Goal: Task Accomplishment & Management: Use online tool/utility

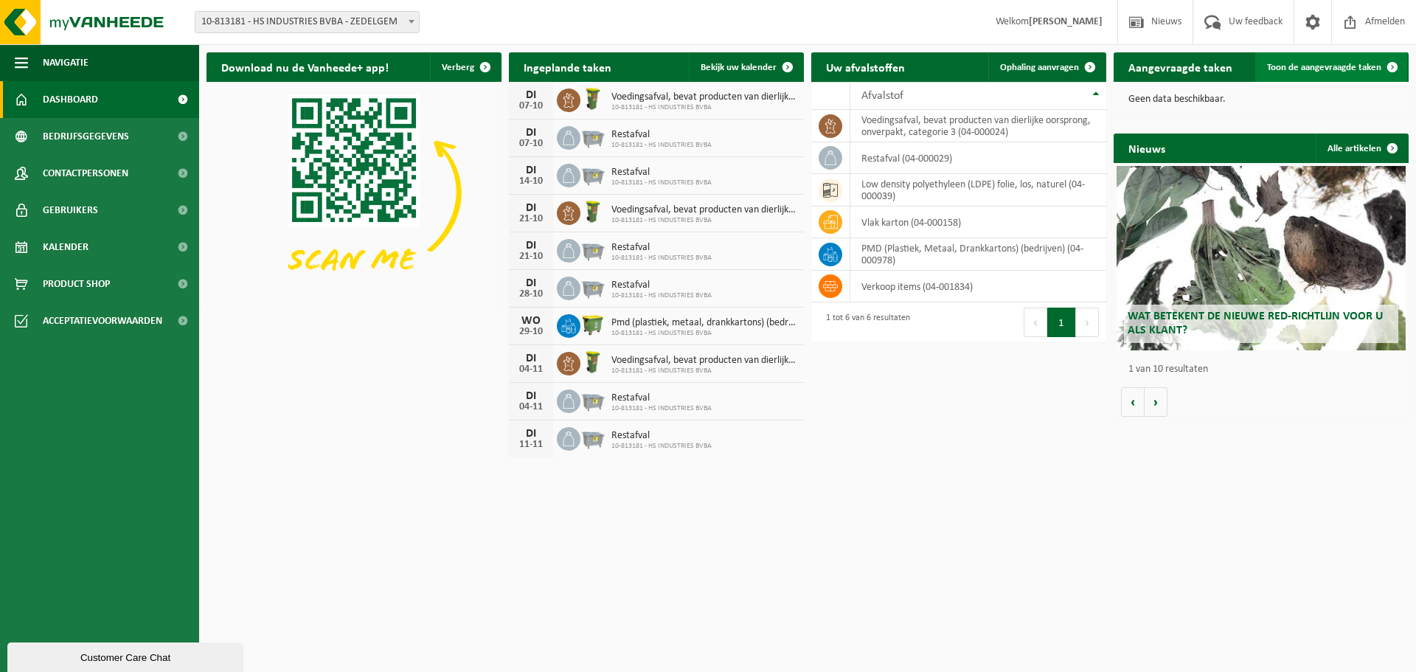
click at [1358, 66] on span "Toon de aangevraagde taken" at bounding box center [1324, 68] width 114 height 10
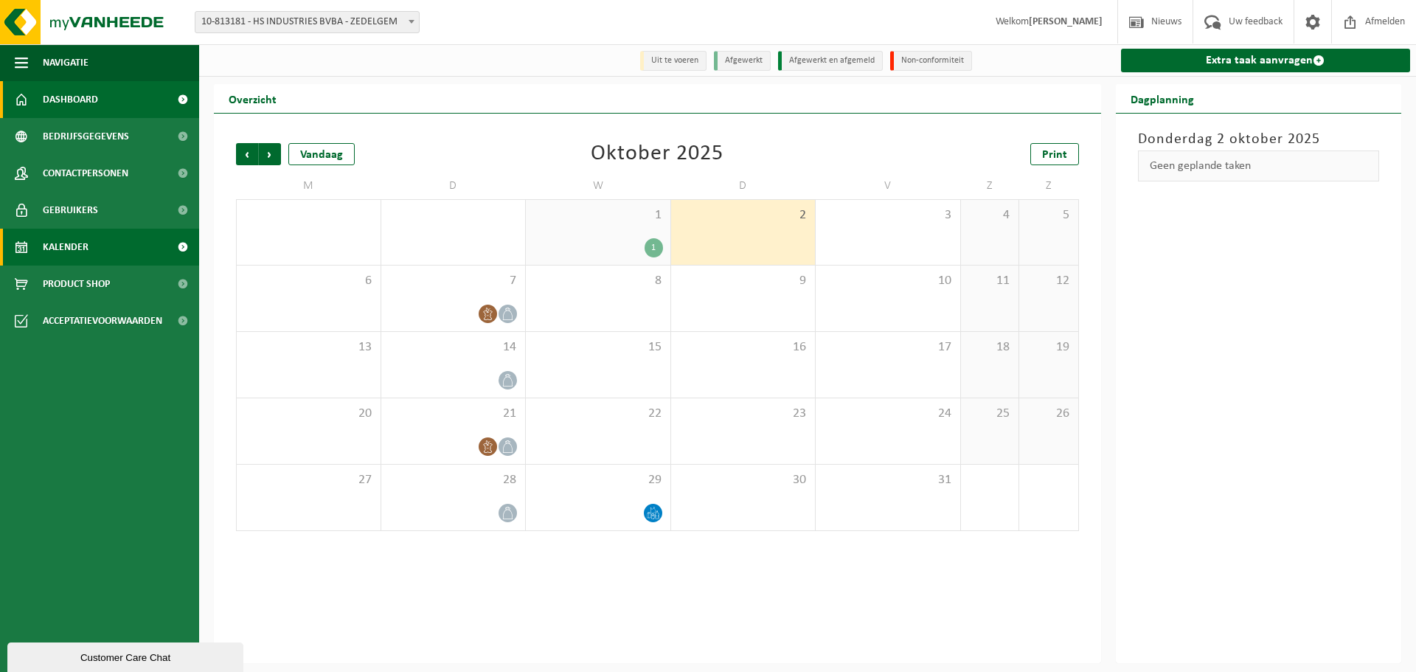
click at [127, 106] on link "Dashboard" at bounding box center [99, 99] width 199 height 37
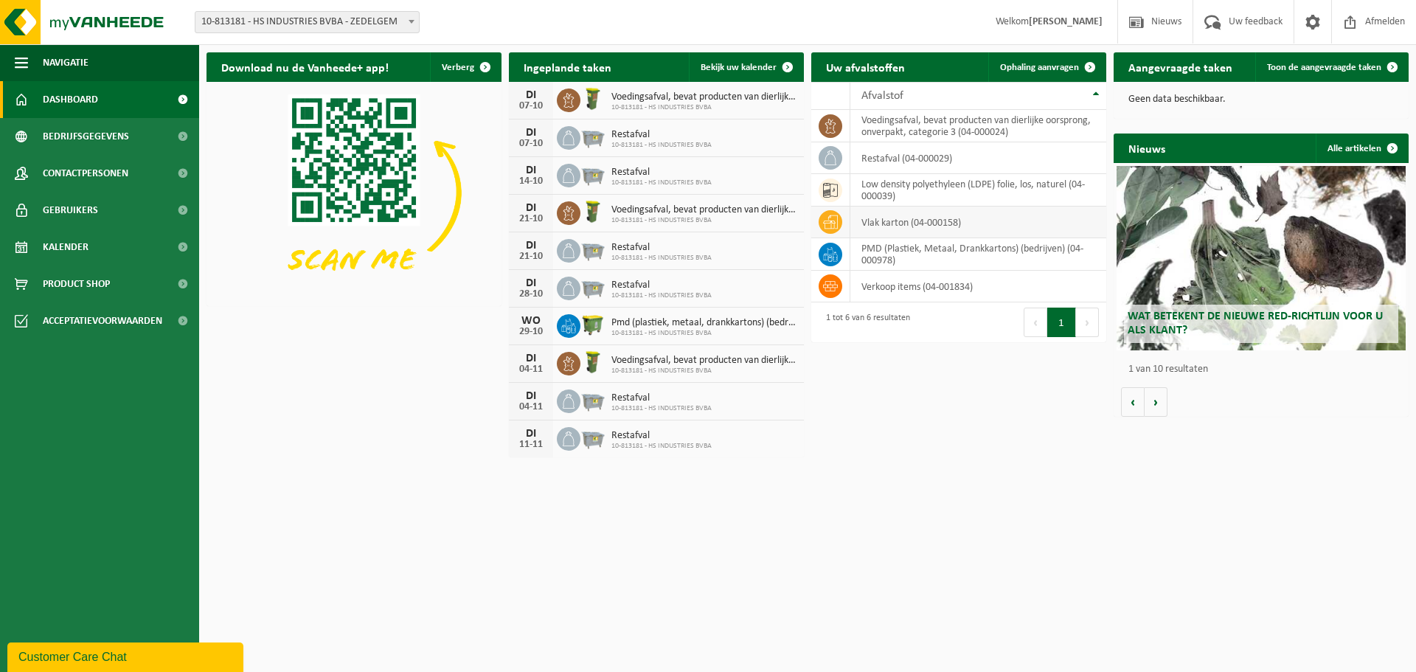
click at [892, 222] on td "vlak karton (04-000158)" at bounding box center [978, 222] width 256 height 32
click at [835, 215] on icon at bounding box center [830, 222] width 15 height 15
click at [1029, 65] on span "Ophaling aanvragen" at bounding box center [1039, 68] width 79 height 10
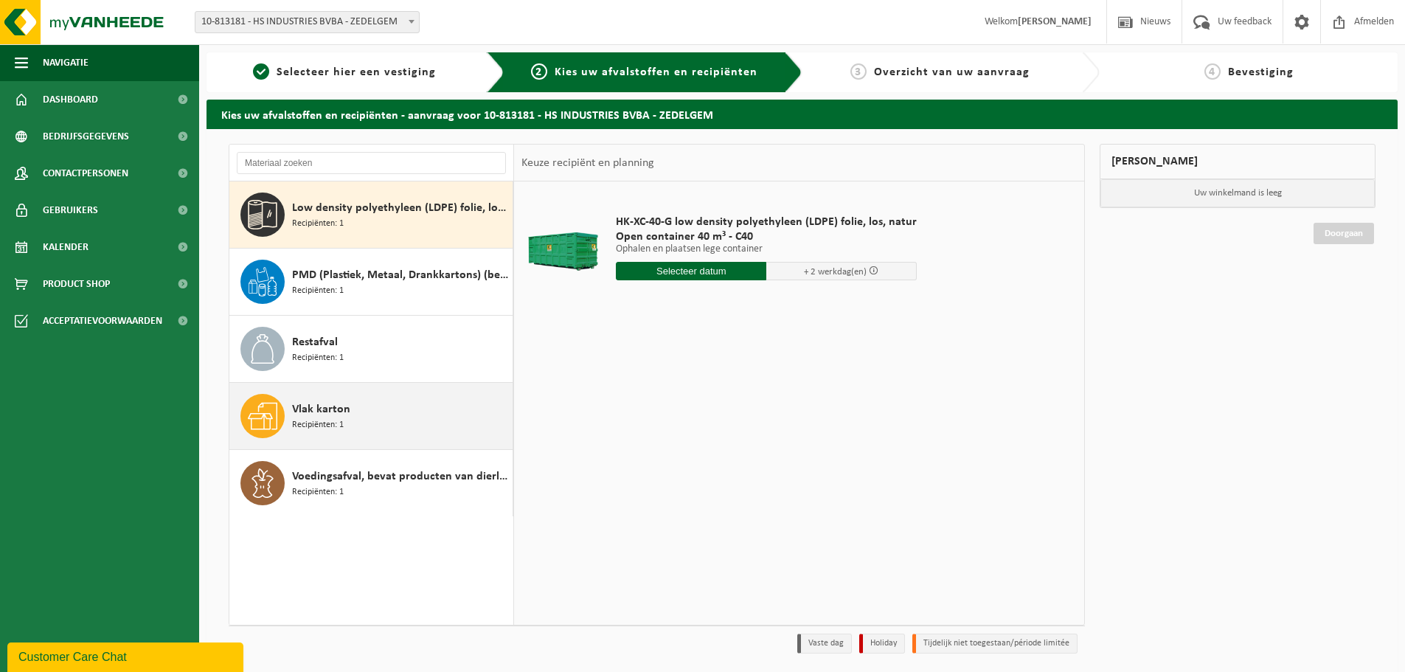
click at [316, 415] on span "Vlak karton" at bounding box center [321, 409] width 58 height 18
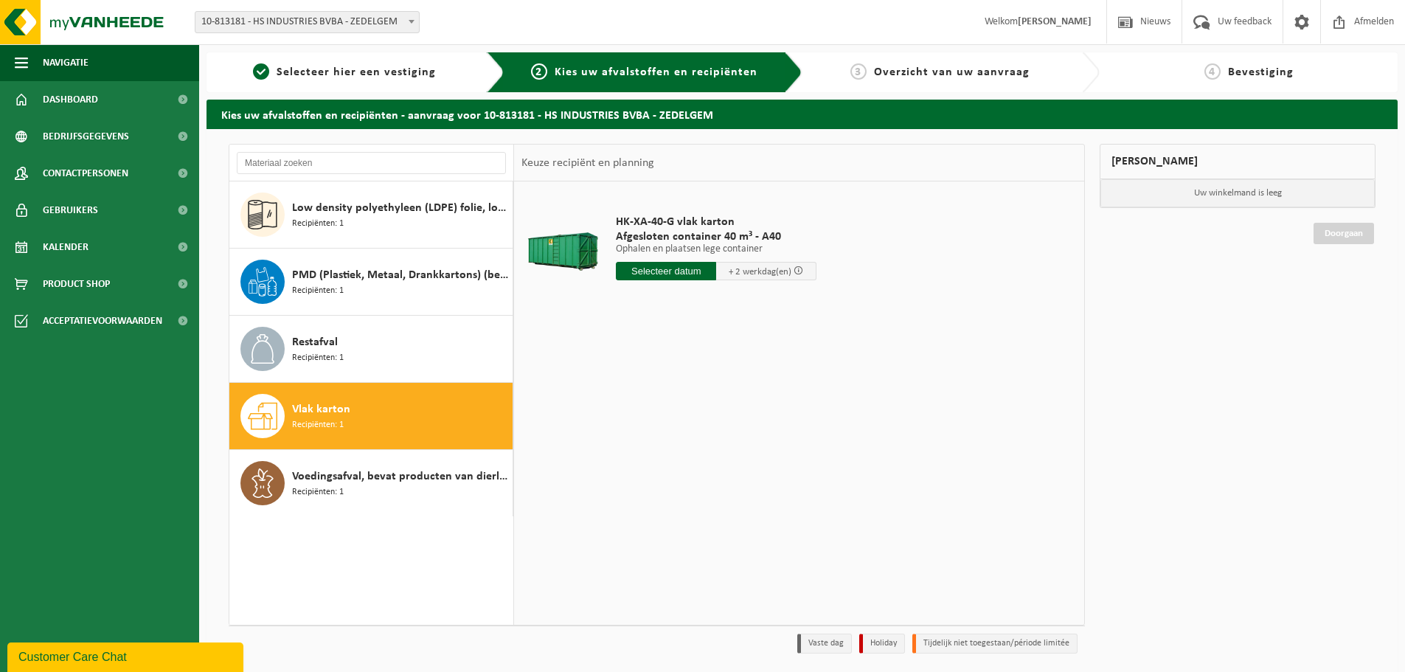
click at [667, 274] on input "text" at bounding box center [666, 271] width 100 height 18
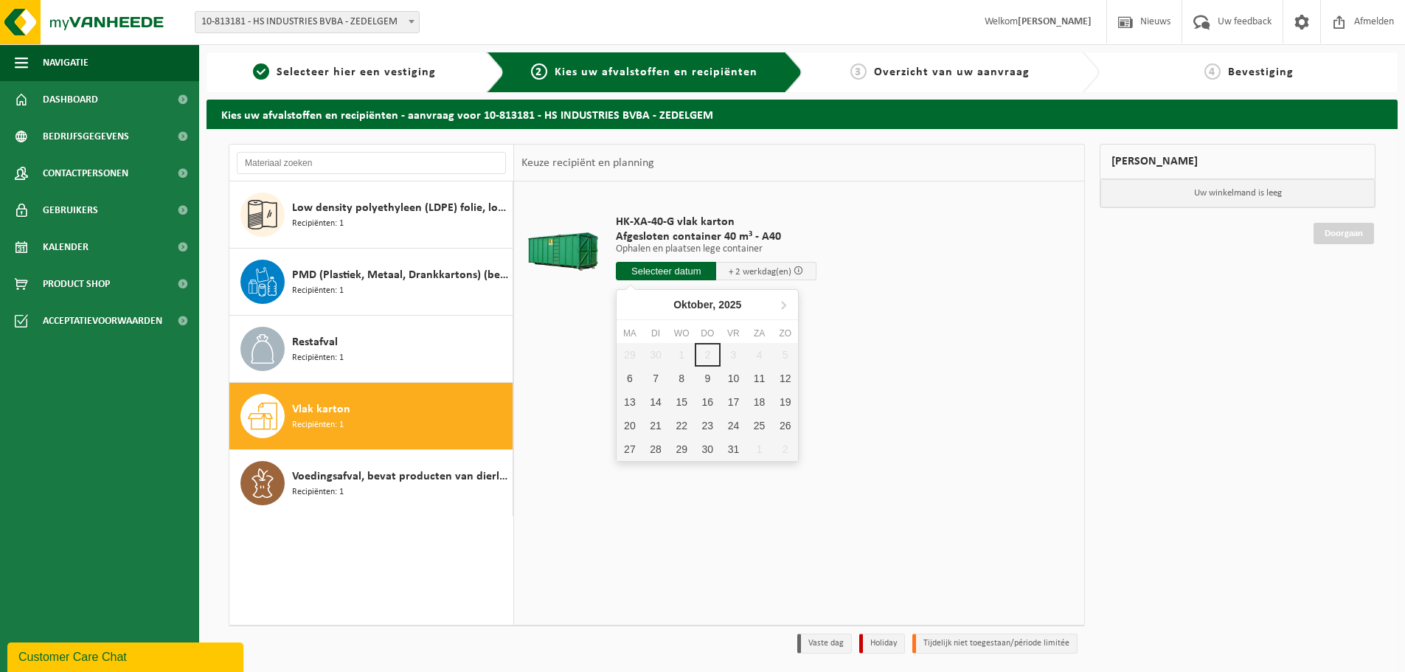
click at [623, 371] on div "6" at bounding box center [629, 378] width 26 height 24
type input "Van 2025-10-06"
click at [0, 0] on button "In winkelmand" at bounding box center [0, 0] width 0 height 0
click at [1332, 244] on link "Doorgaan" at bounding box center [1343, 233] width 60 height 21
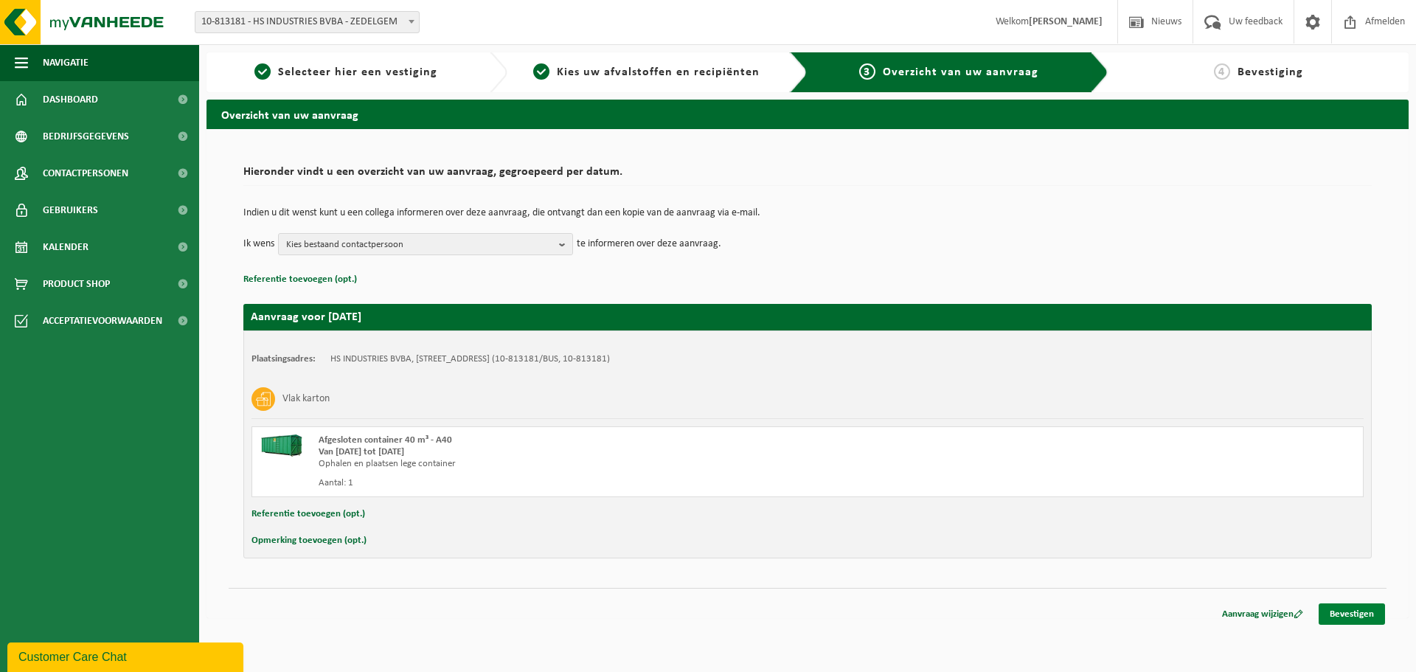
click at [1341, 613] on link "Bevestigen" at bounding box center [1351, 613] width 66 height 21
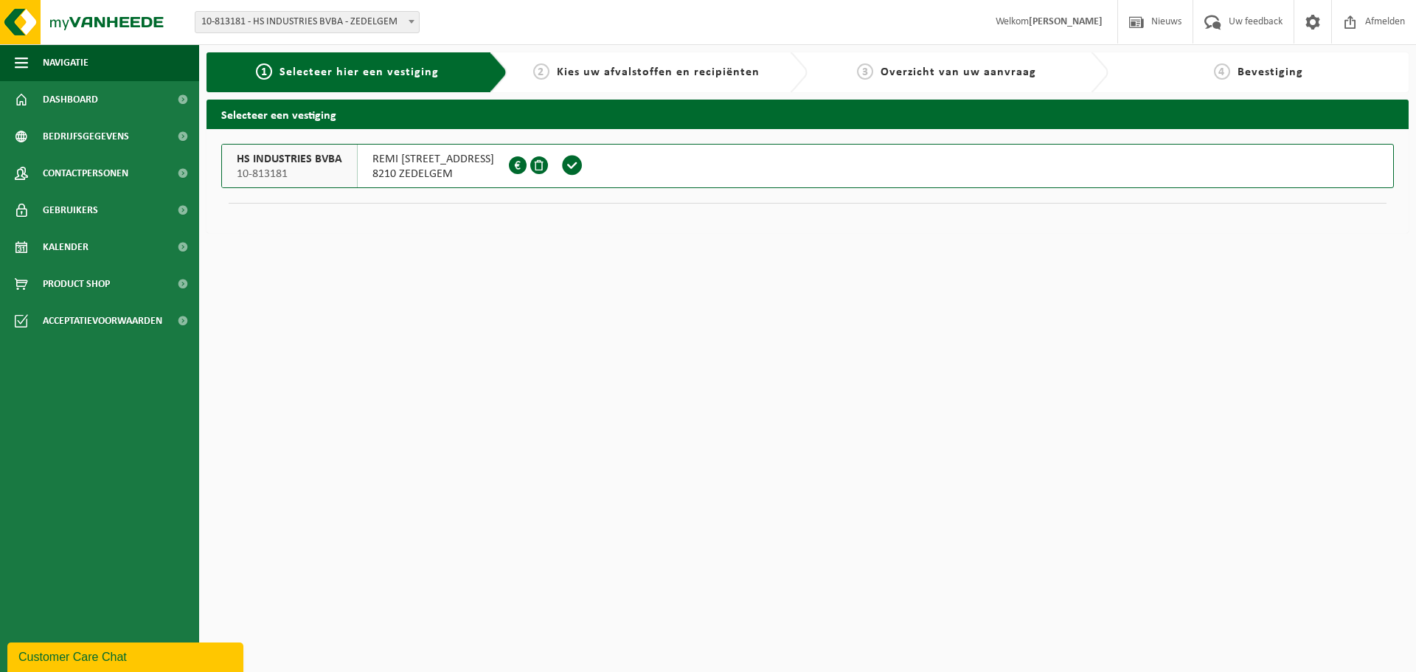
drag, startPoint x: 391, startPoint y: 401, endPoint x: 358, endPoint y: 421, distance: 38.1
click at [359, 421] on html "Vestiging: 10-813181 - HS INDUSTRIES BVBA - ZEDELGEM 10-813181 - HS INDUSTRIES …" at bounding box center [708, 336] width 1416 height 672
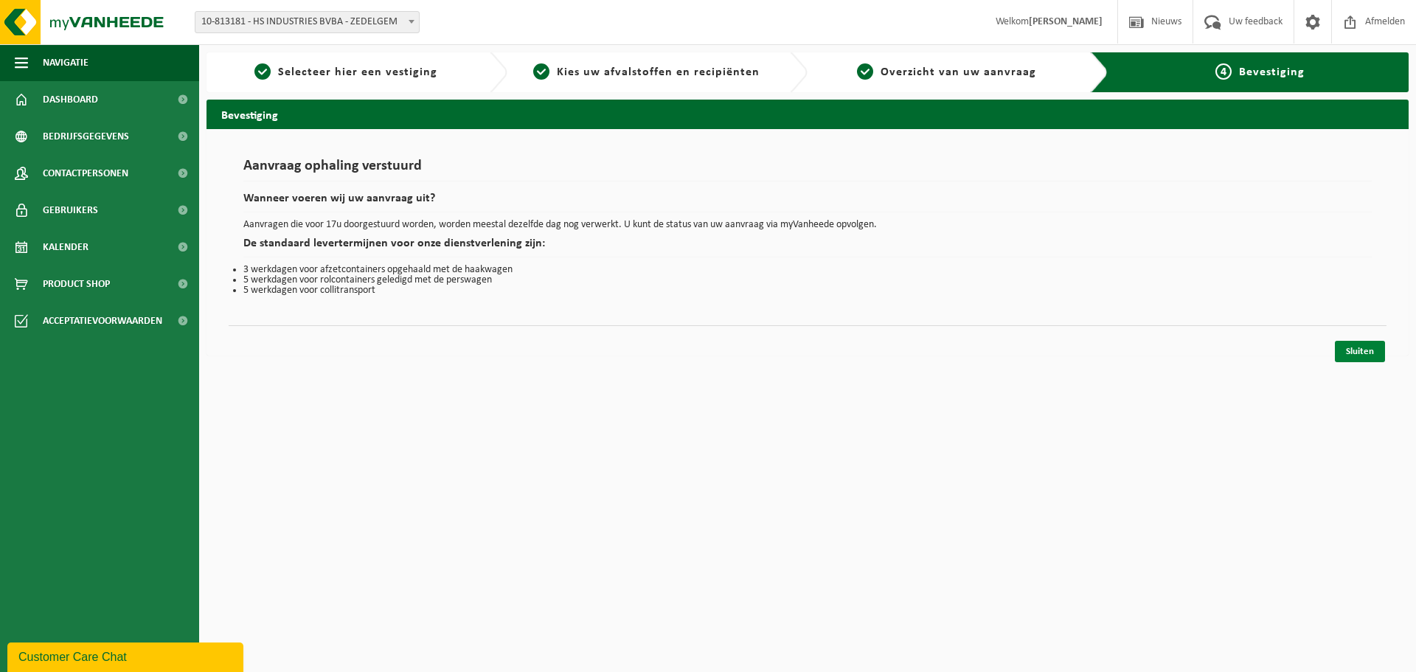
click at [1347, 355] on link "Sluiten" at bounding box center [1360, 351] width 50 height 21
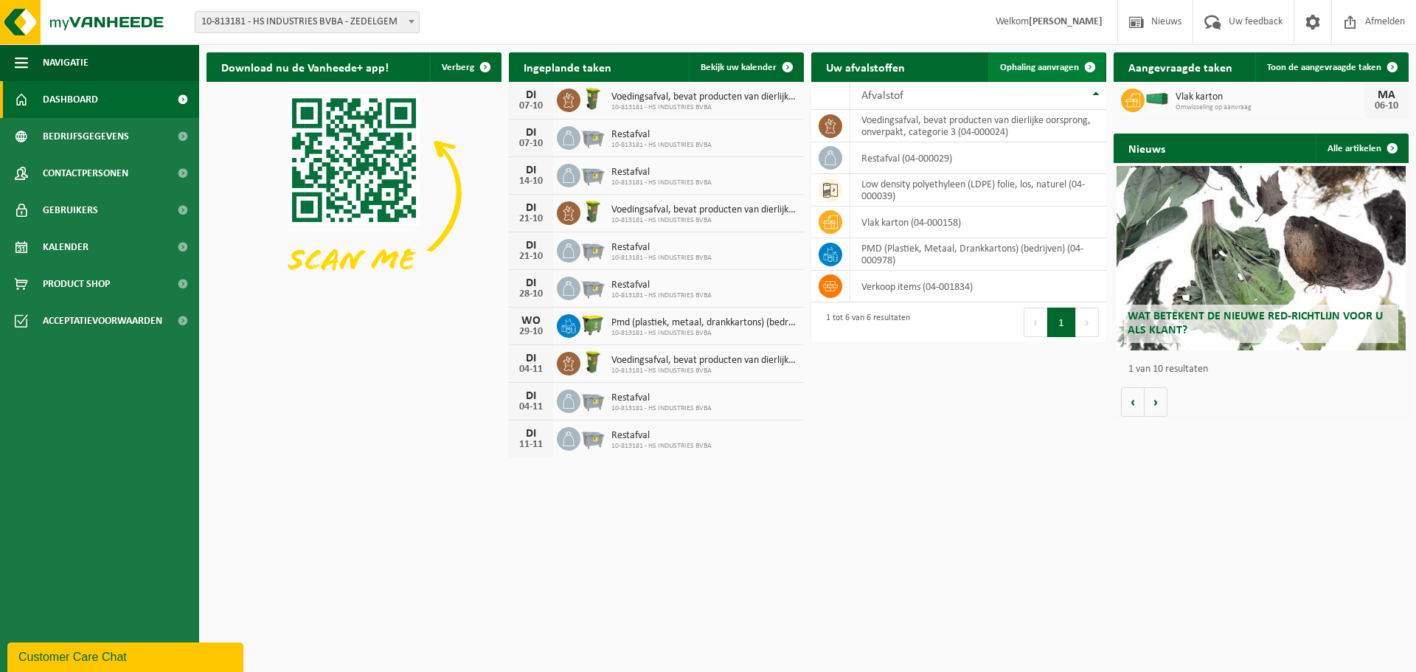
click at [1041, 66] on span "Ophaling aanvragen" at bounding box center [1039, 68] width 79 height 10
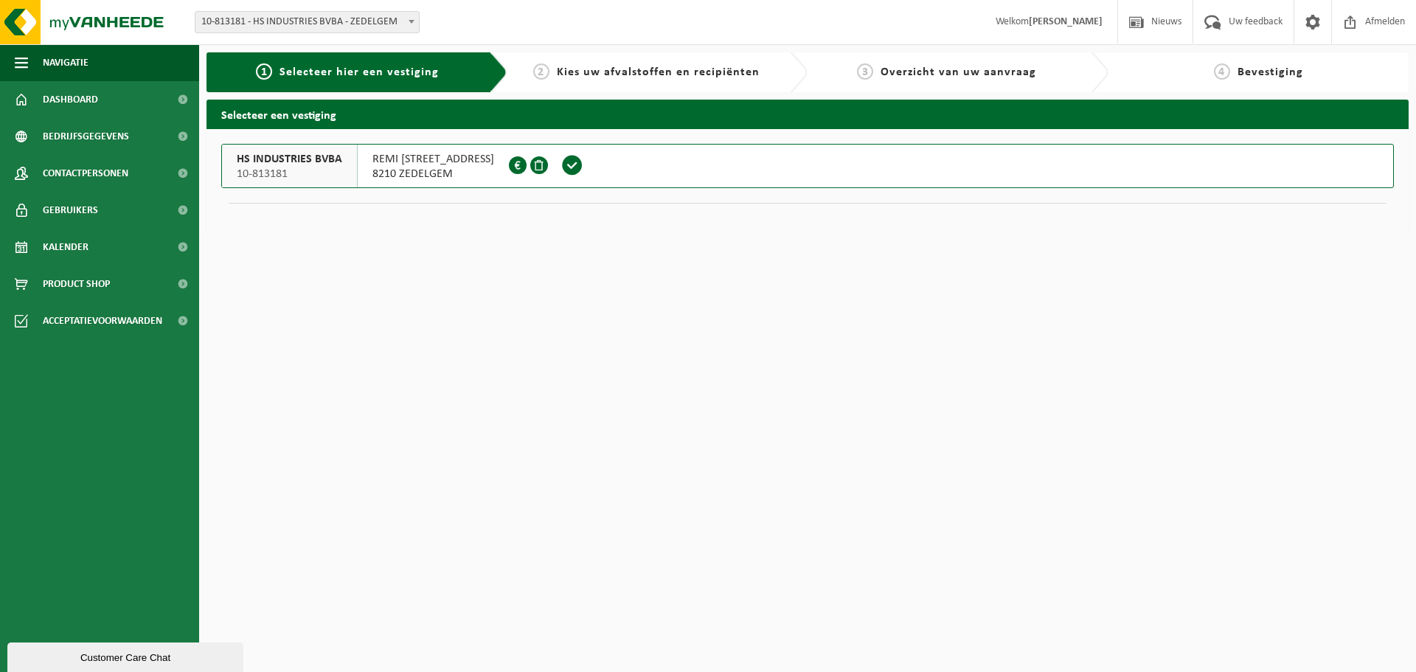
click at [629, 170] on button "HS INDUSTRIES BVBA 10-813181 [GEOGRAPHIC_DATA][STREET_ADDRESS]235" at bounding box center [807, 166] width 1172 height 44
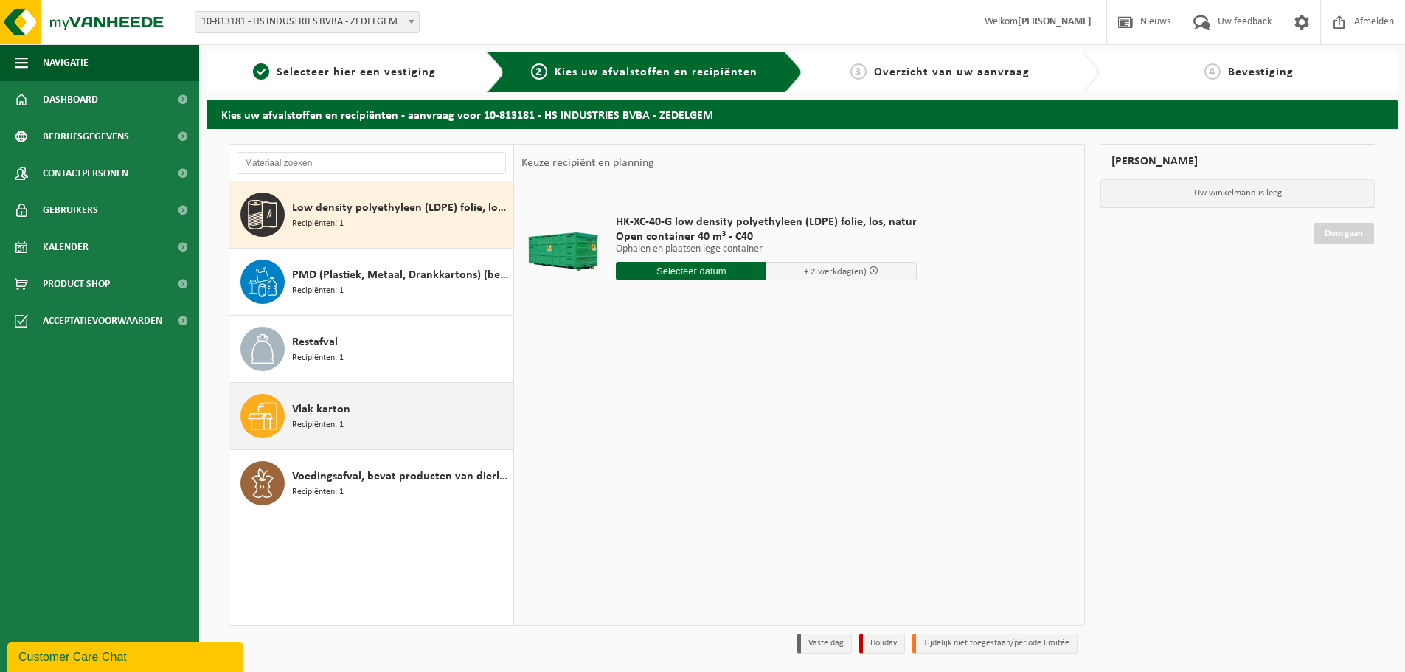
click at [322, 415] on span "Vlak karton" at bounding box center [321, 409] width 58 height 18
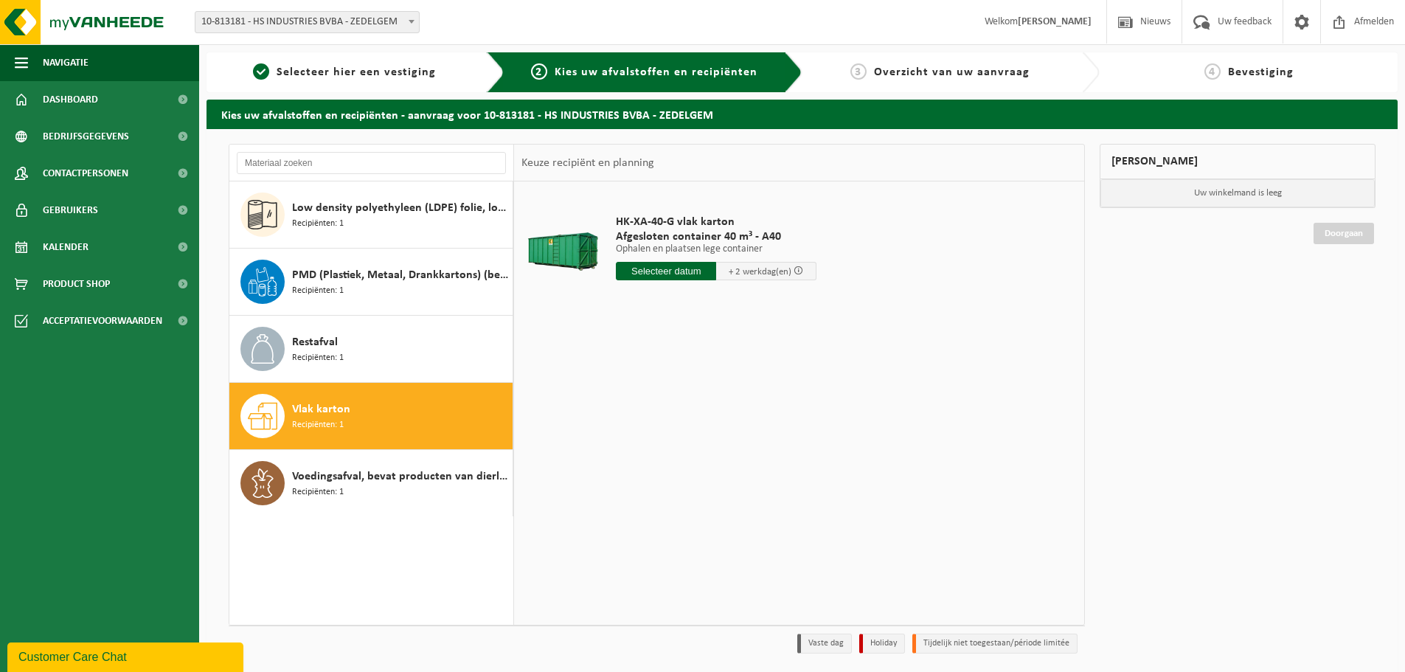
click at [659, 267] on input "text" at bounding box center [666, 271] width 100 height 18
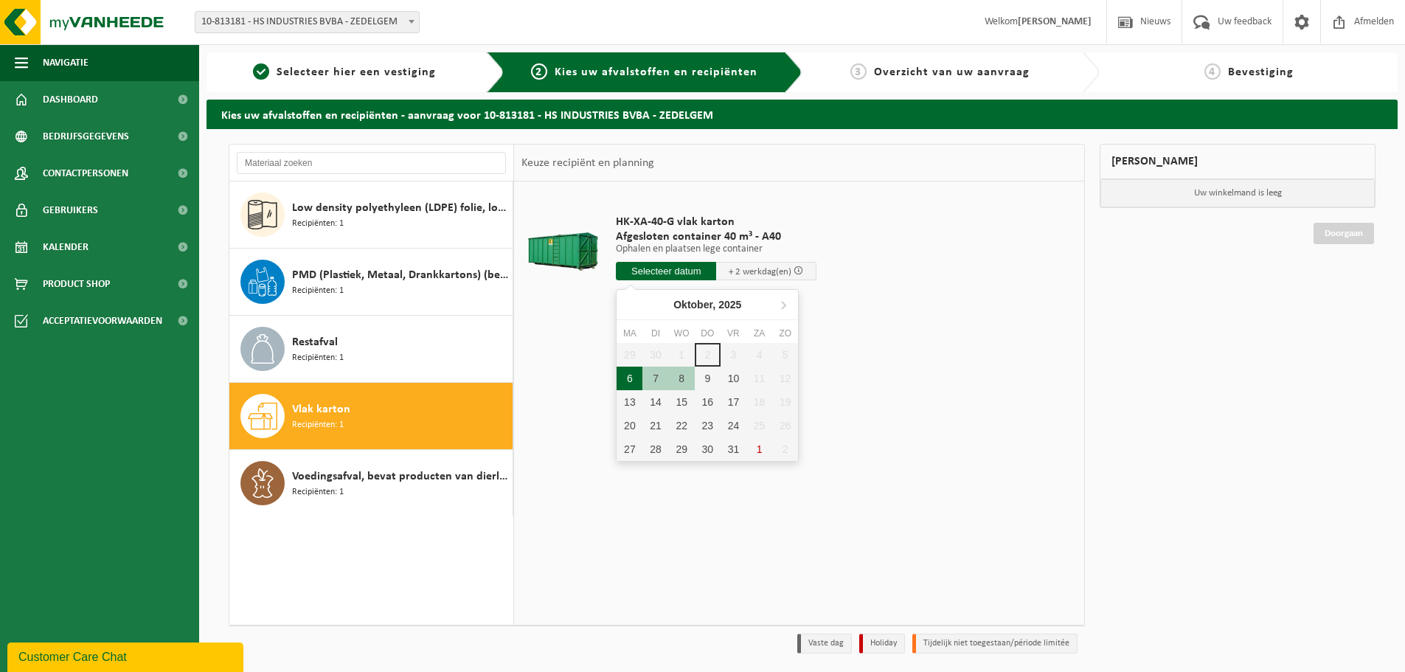
click at [630, 374] on div "6" at bounding box center [629, 378] width 26 height 24
type input "Van 2025-10-06"
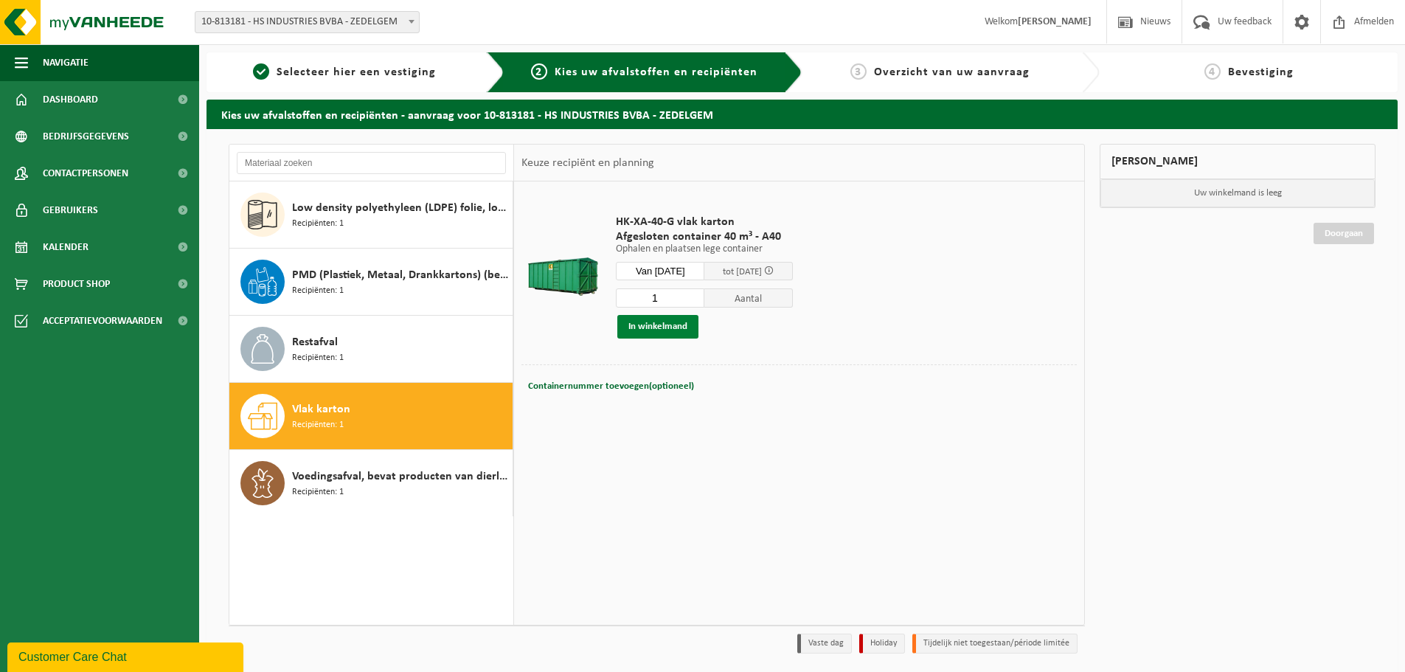
click at [683, 336] on button "In winkelmand" at bounding box center [657, 327] width 81 height 24
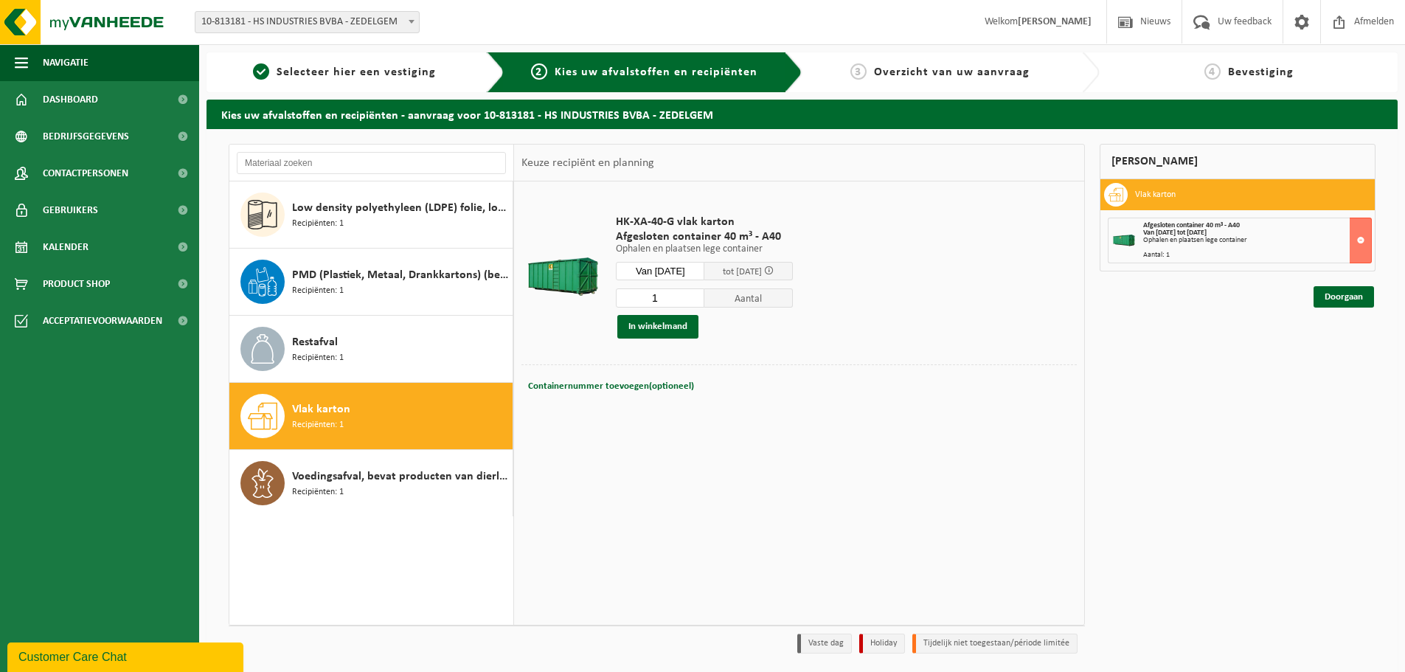
click at [1332, 301] on link "Doorgaan" at bounding box center [1343, 296] width 60 height 21
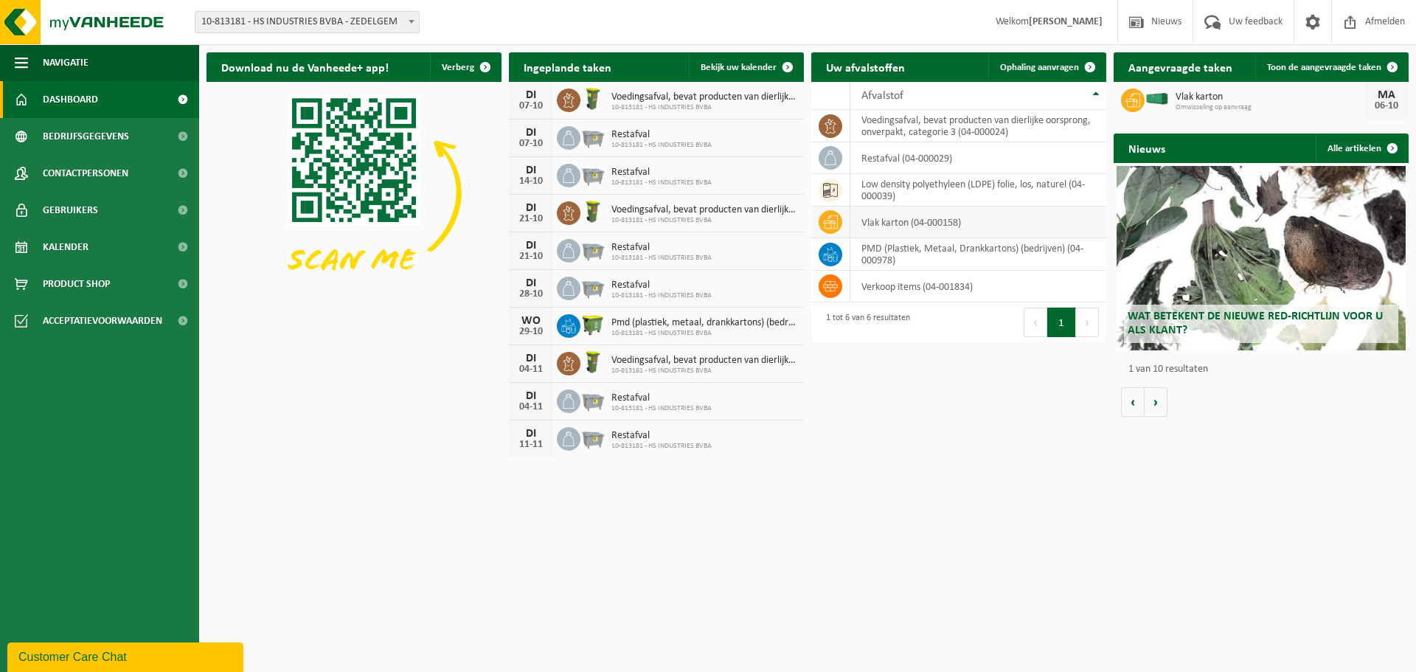
click at [1021, 69] on span "Ophaling aanvragen" at bounding box center [1039, 68] width 79 height 10
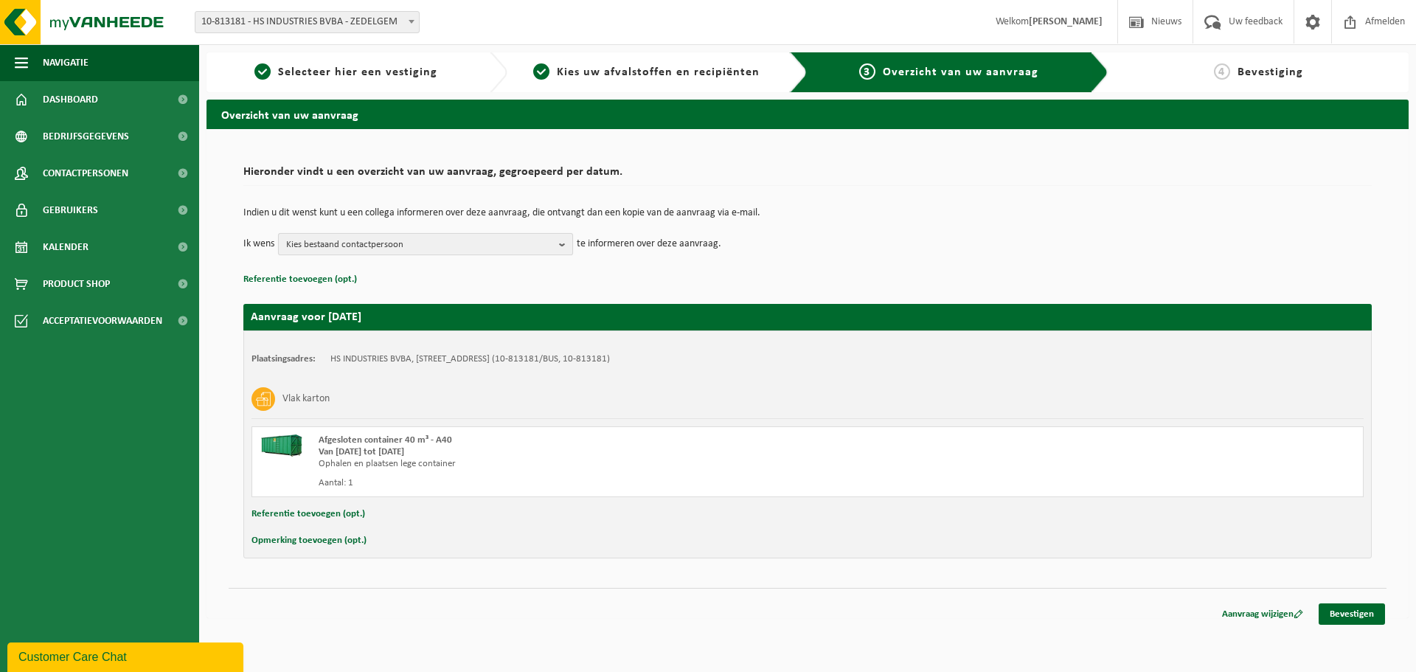
click at [560, 244] on b "button" at bounding box center [565, 244] width 13 height 21
